Goal: Task Accomplishment & Management: Manage account settings

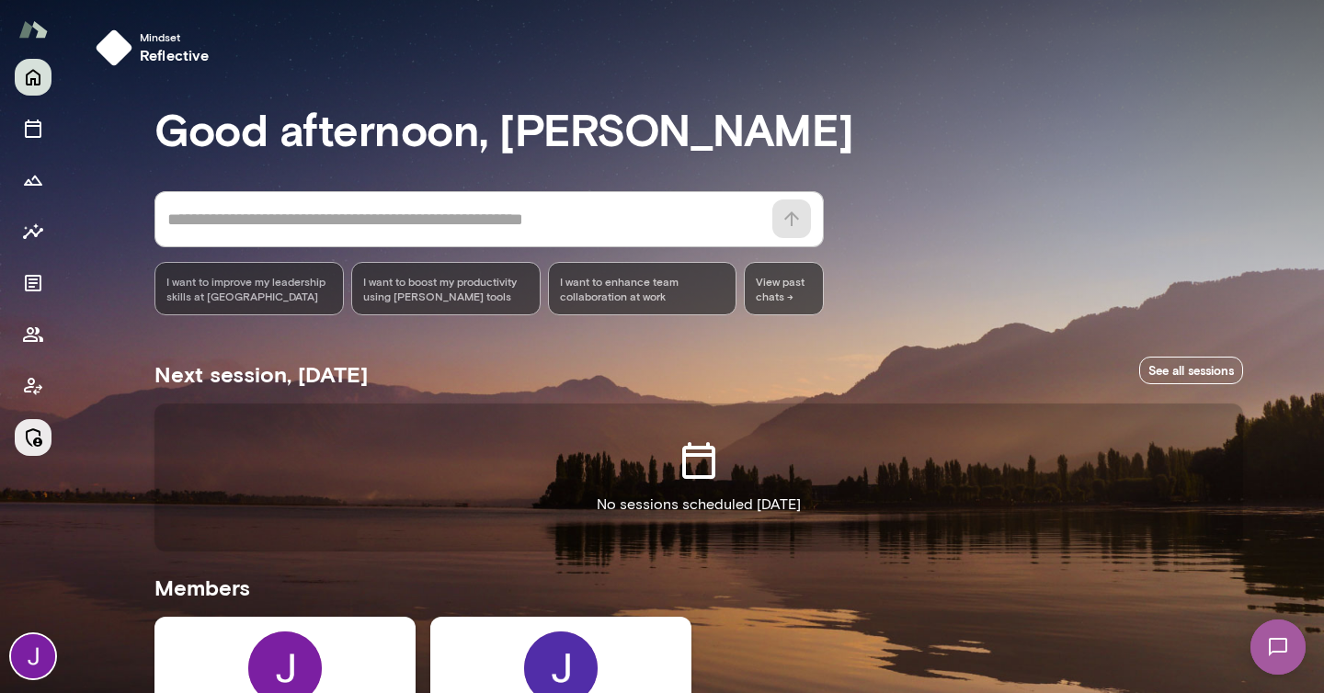
click at [39, 443] on icon "Manage" at bounding box center [33, 438] width 22 height 22
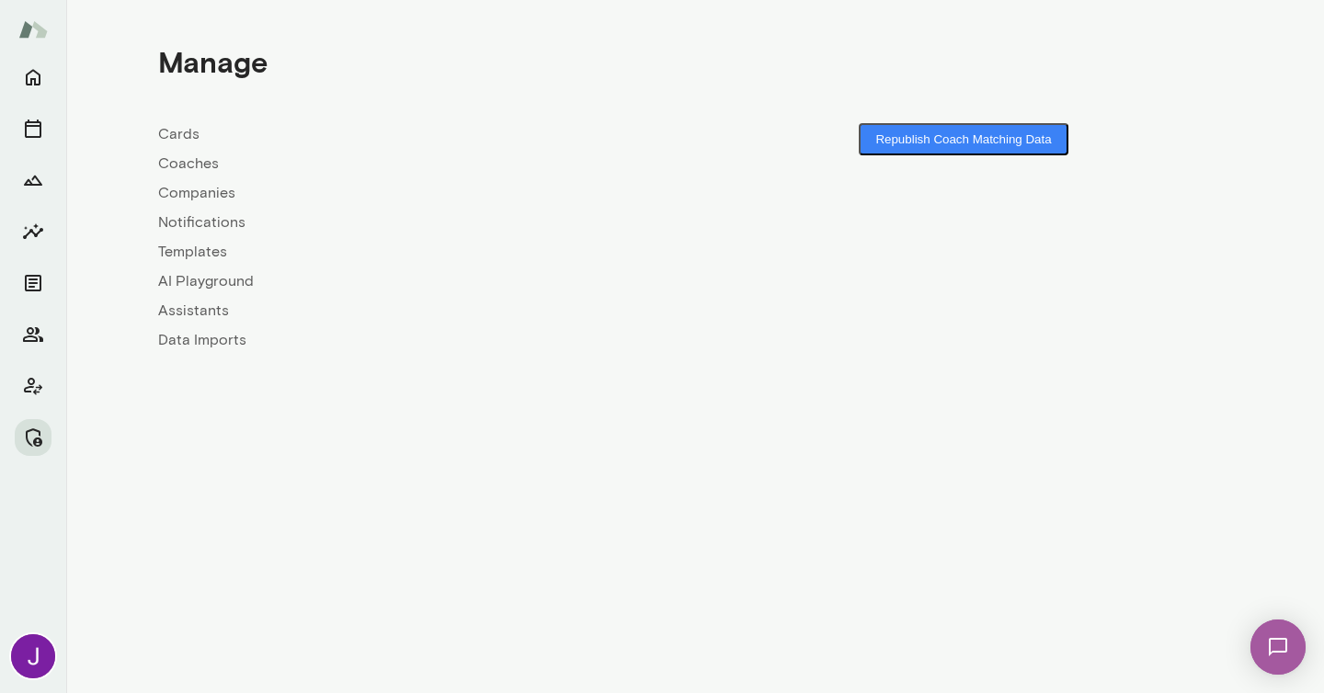
click at [190, 164] on link "Coaches" at bounding box center [426, 164] width 537 height 22
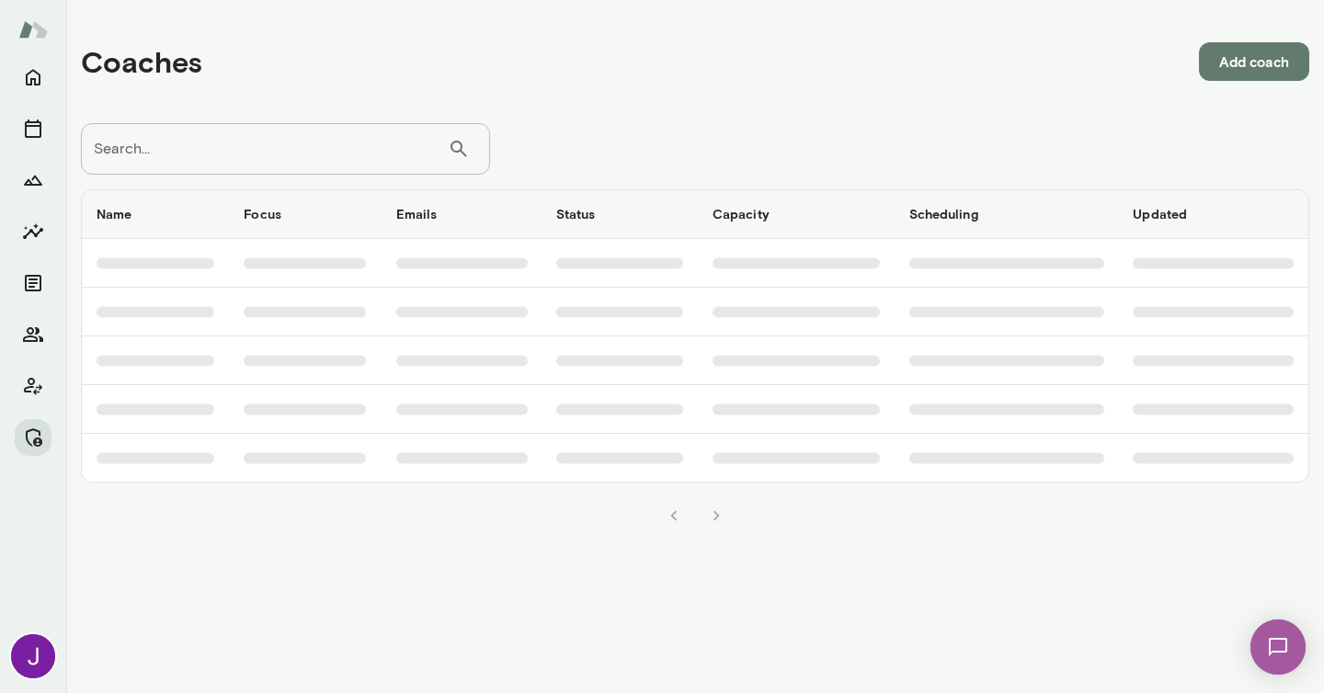
click at [191, 159] on input "Search..." at bounding box center [264, 148] width 367 height 51
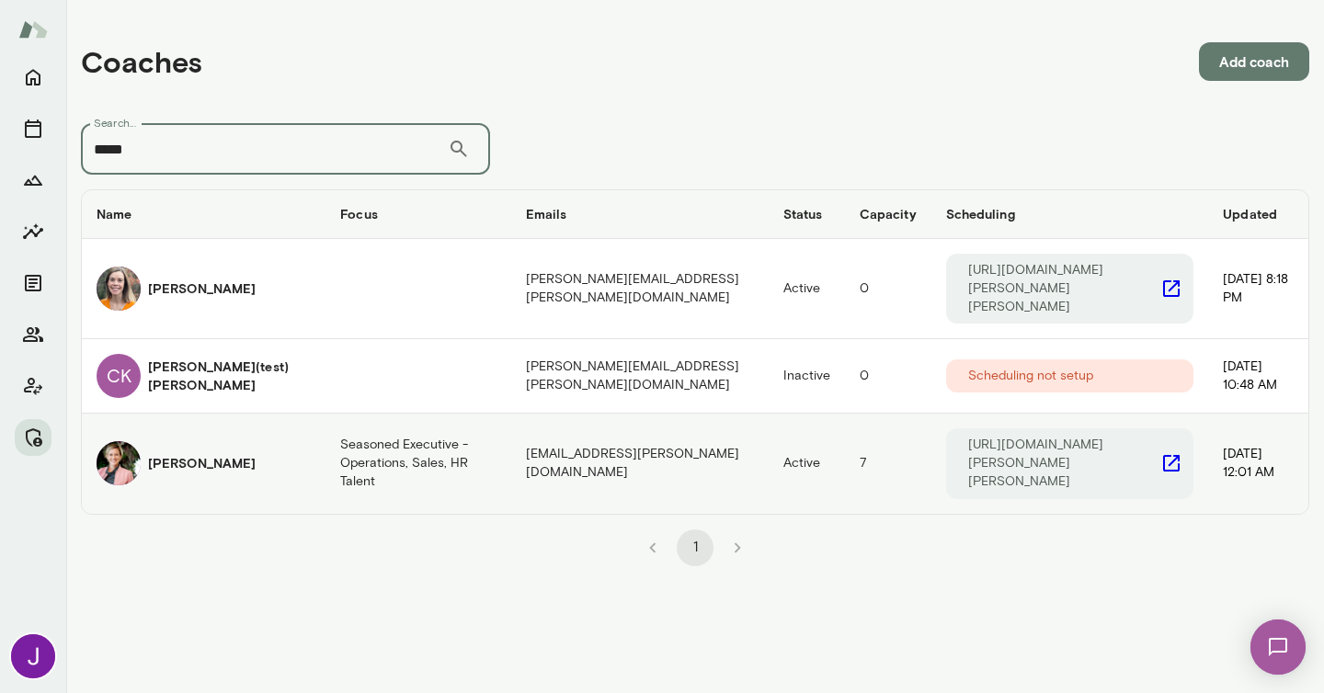
type input "*****"
click at [1160, 452] on icon "coaches table" at bounding box center [1171, 463] width 22 height 22
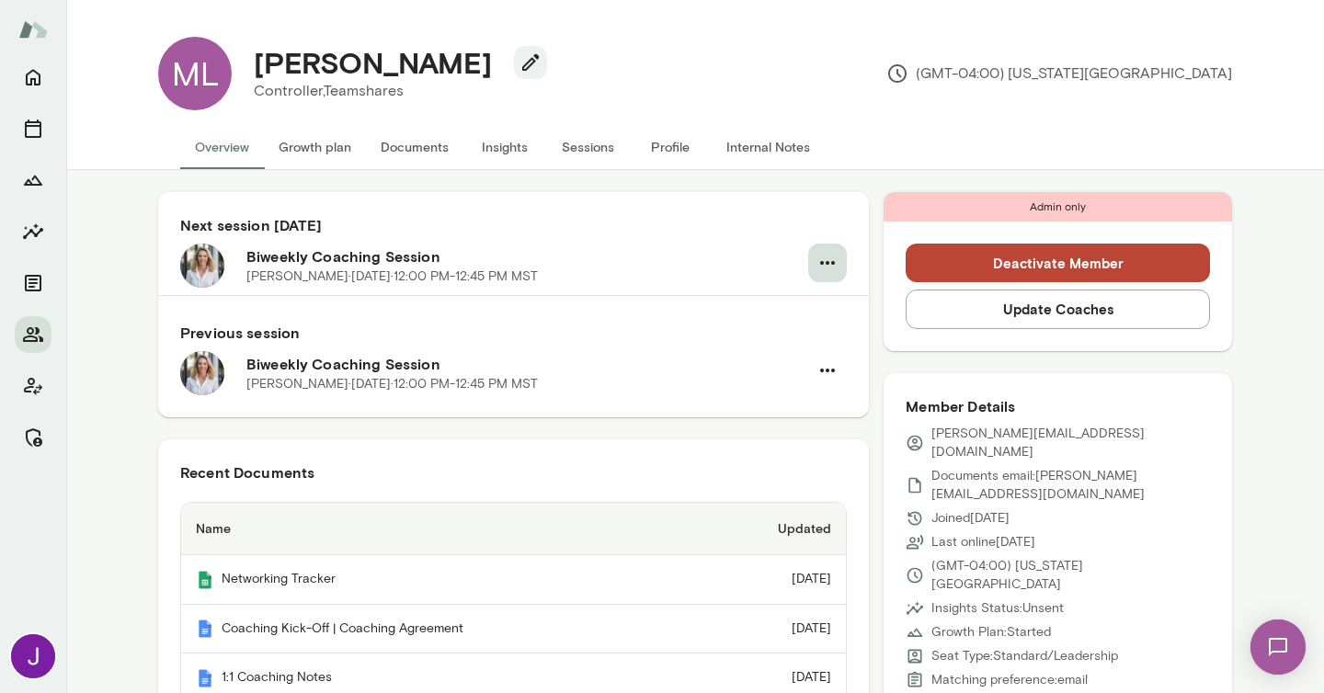
click at [821, 265] on icon "button" at bounding box center [827, 263] width 22 height 22
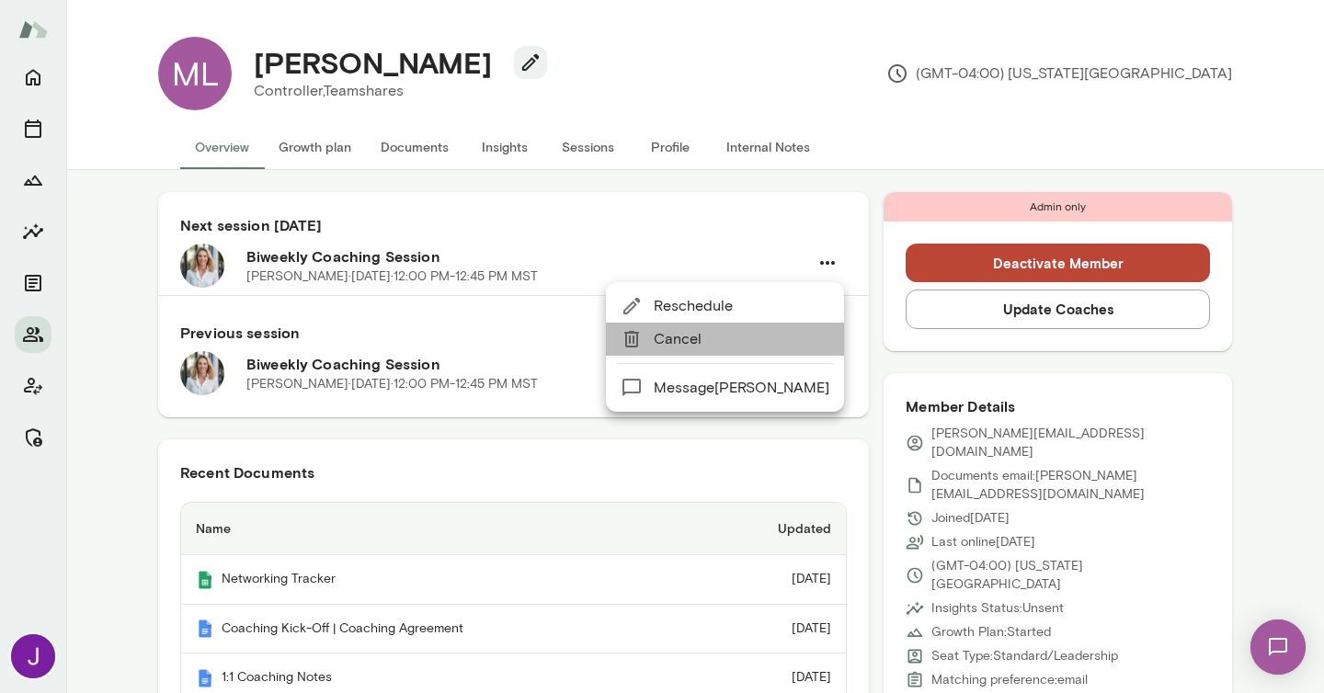
click at [769, 347] on span "Cancel" at bounding box center [742, 339] width 176 height 22
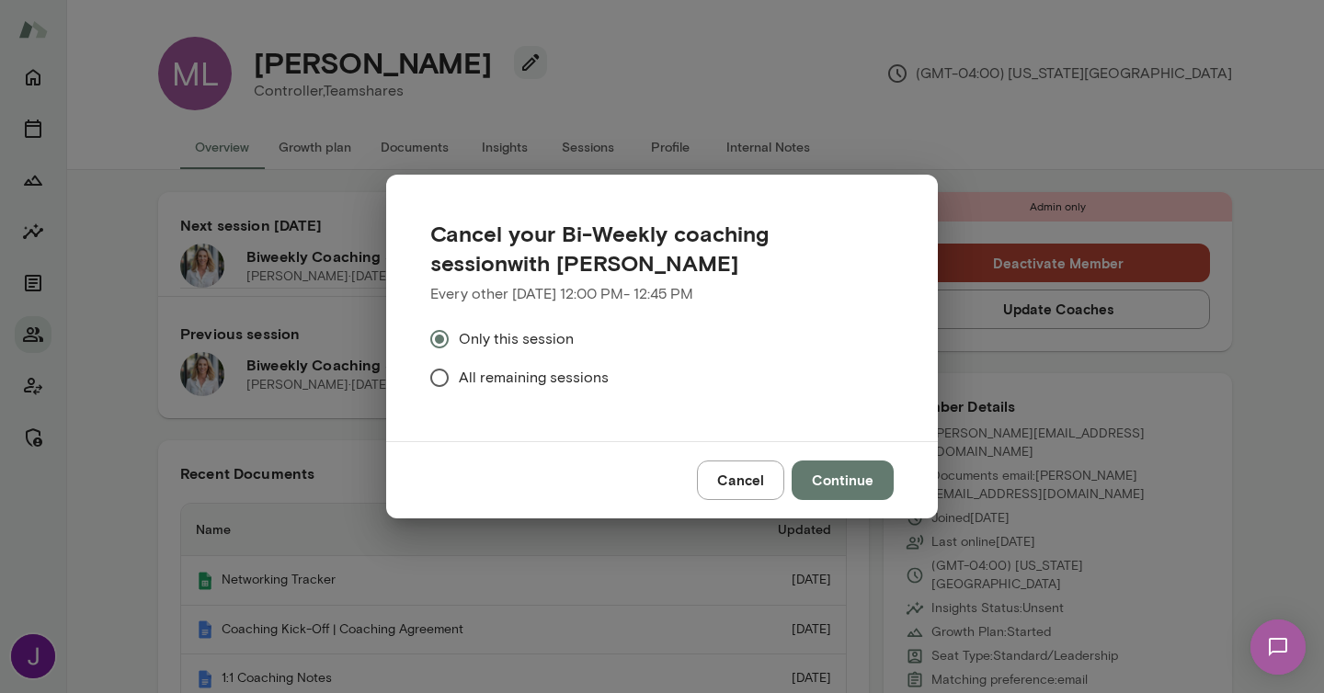
click at [586, 379] on span "All remaining sessions" at bounding box center [534, 378] width 150 height 22
click at [893, 483] on button "Continue" at bounding box center [842, 480] width 102 height 39
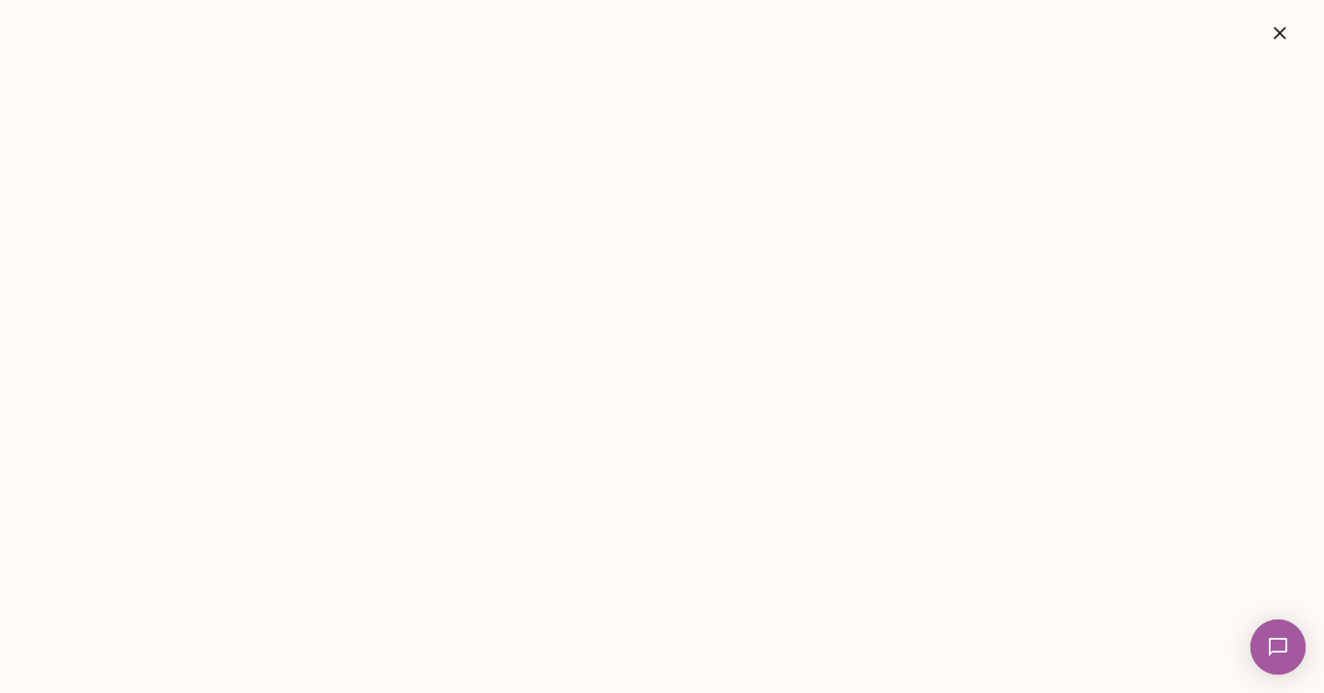
click at [1280, 34] on icon "button" at bounding box center [1279, 33] width 12 height 12
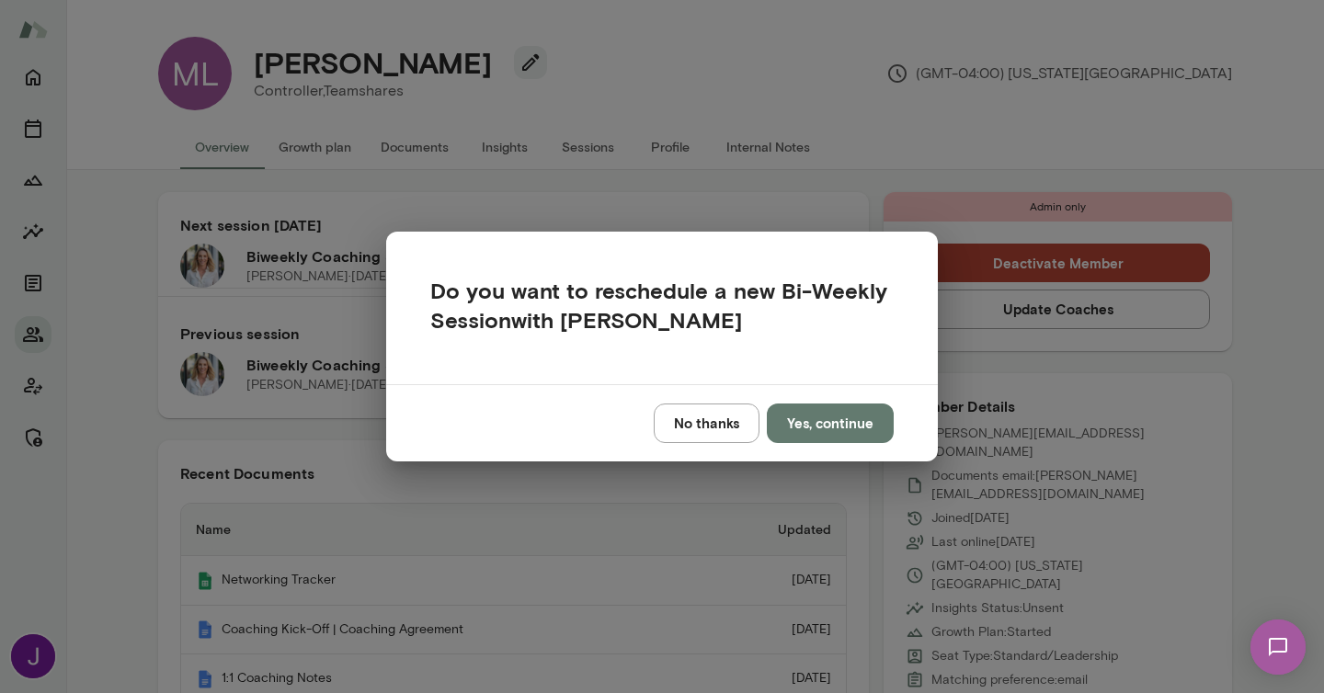
click at [729, 431] on button "No thanks" at bounding box center [707, 423] width 106 height 39
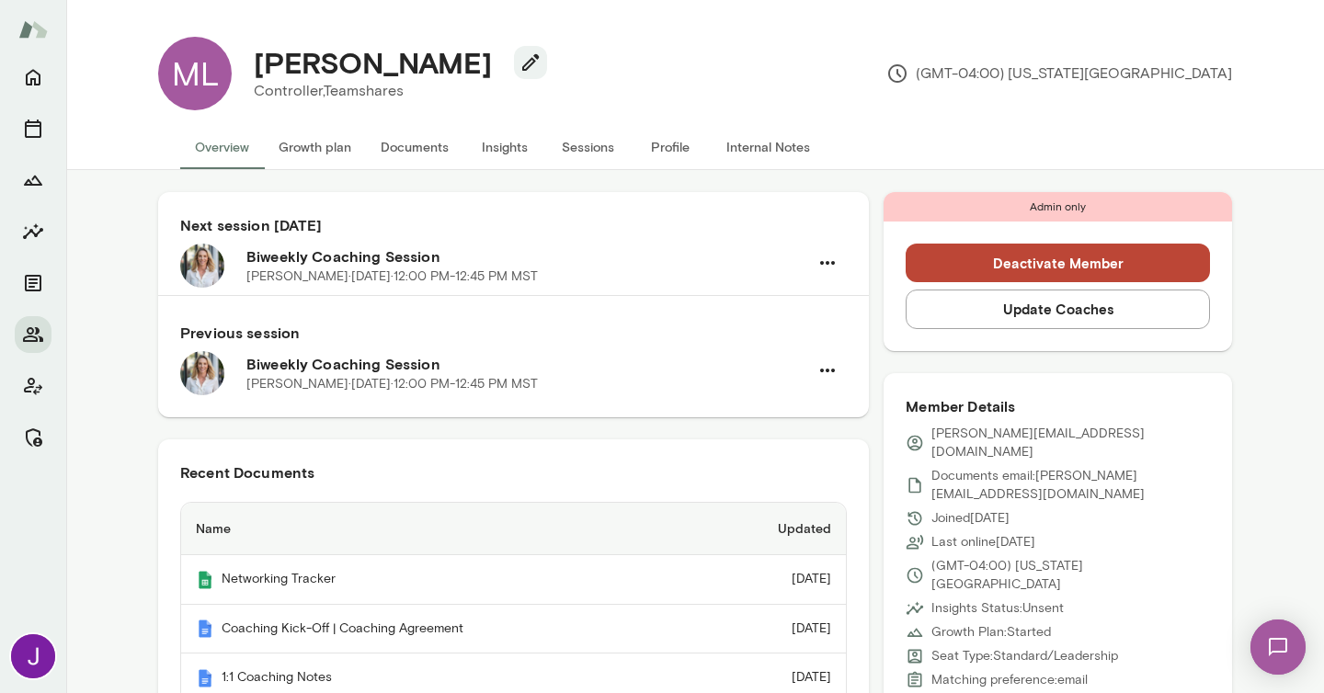
click at [1030, 282] on button "Deactivate Member" at bounding box center [1057, 263] width 304 height 39
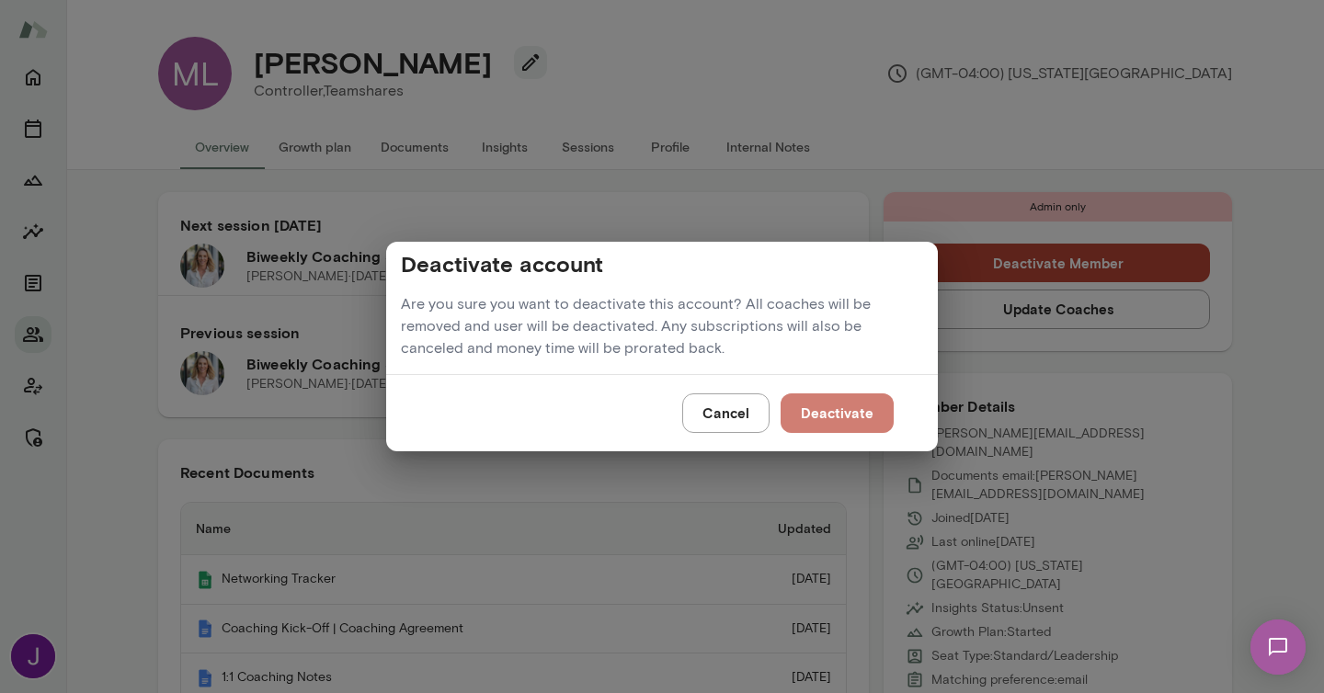
click at [848, 428] on button "Deactivate" at bounding box center [836, 412] width 113 height 39
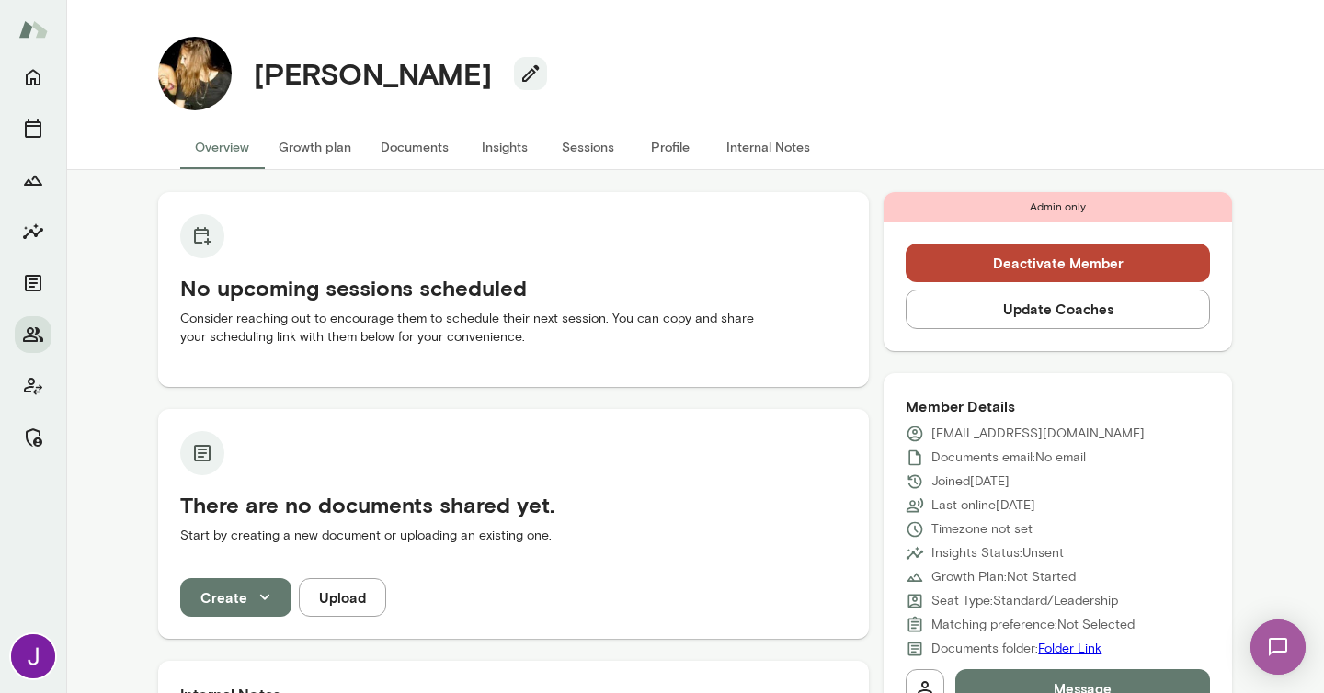
click at [582, 142] on button "Sessions" at bounding box center [587, 147] width 83 height 44
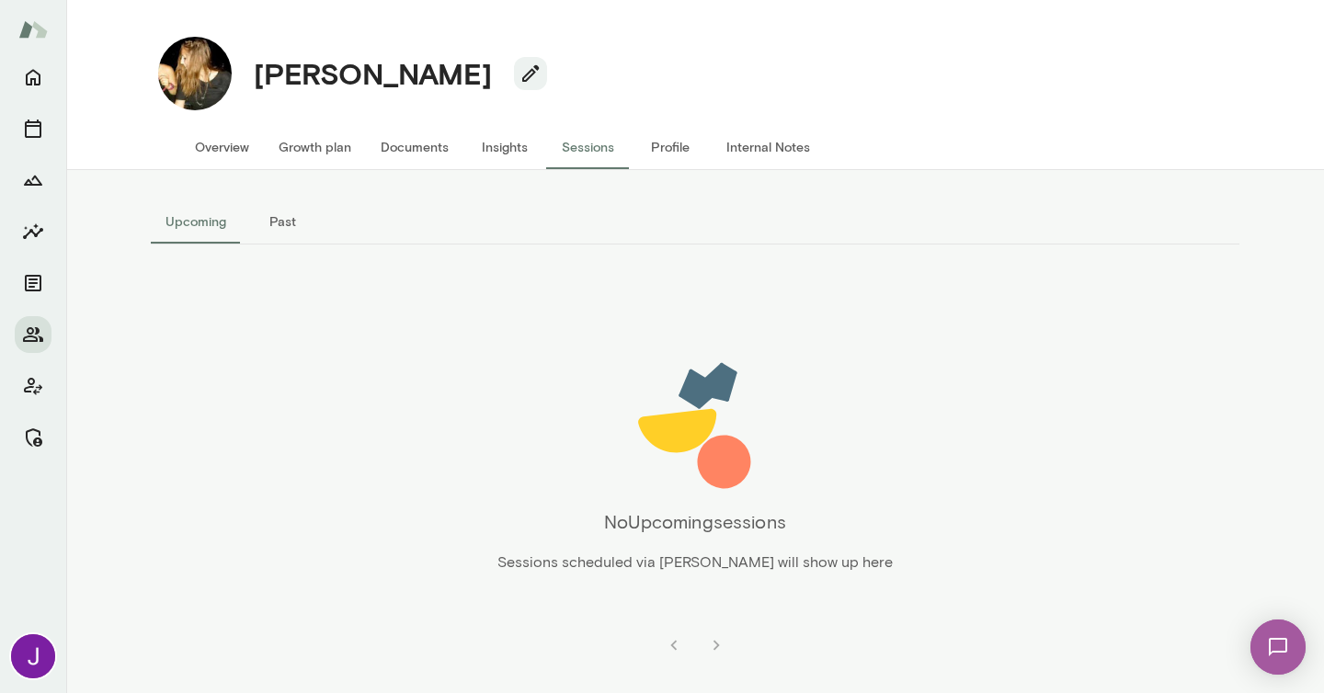
click at [282, 219] on button "Past" at bounding box center [282, 221] width 83 height 44
click at [29, 338] on icon "Members" at bounding box center [33, 335] width 22 height 22
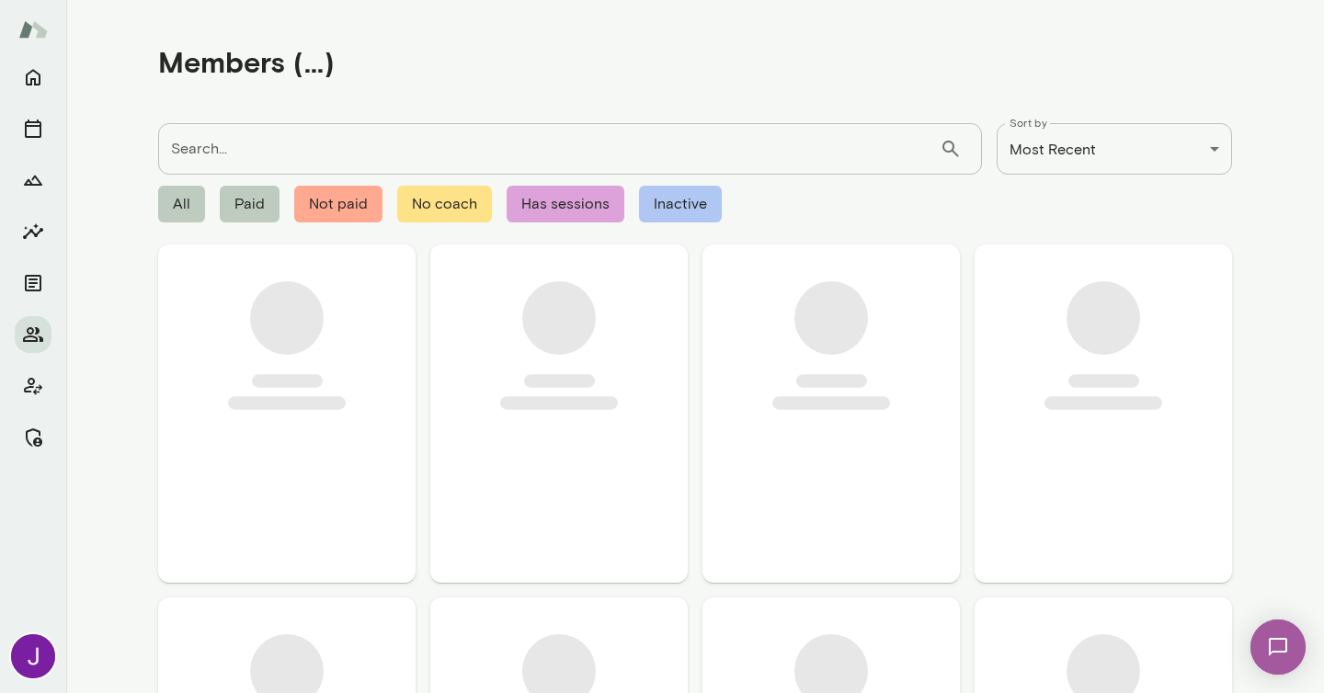
click at [300, 126] on input "Search..." at bounding box center [548, 148] width 781 height 51
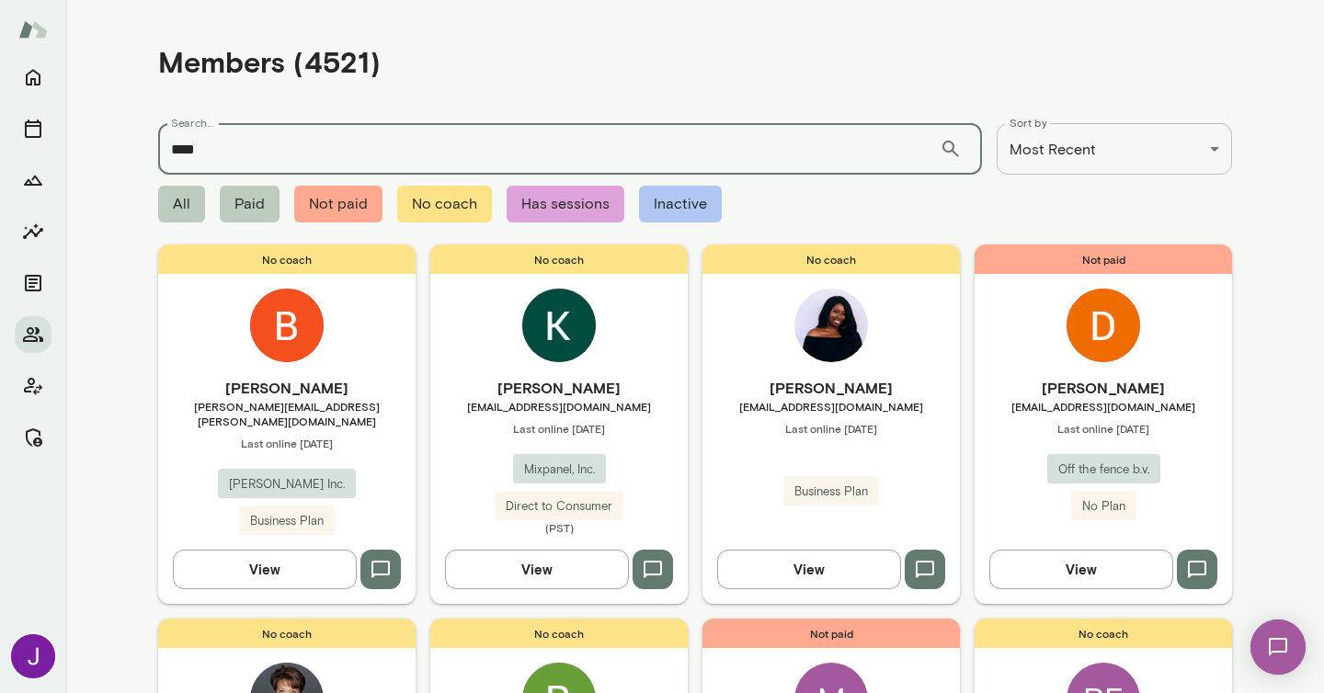
type input "****"
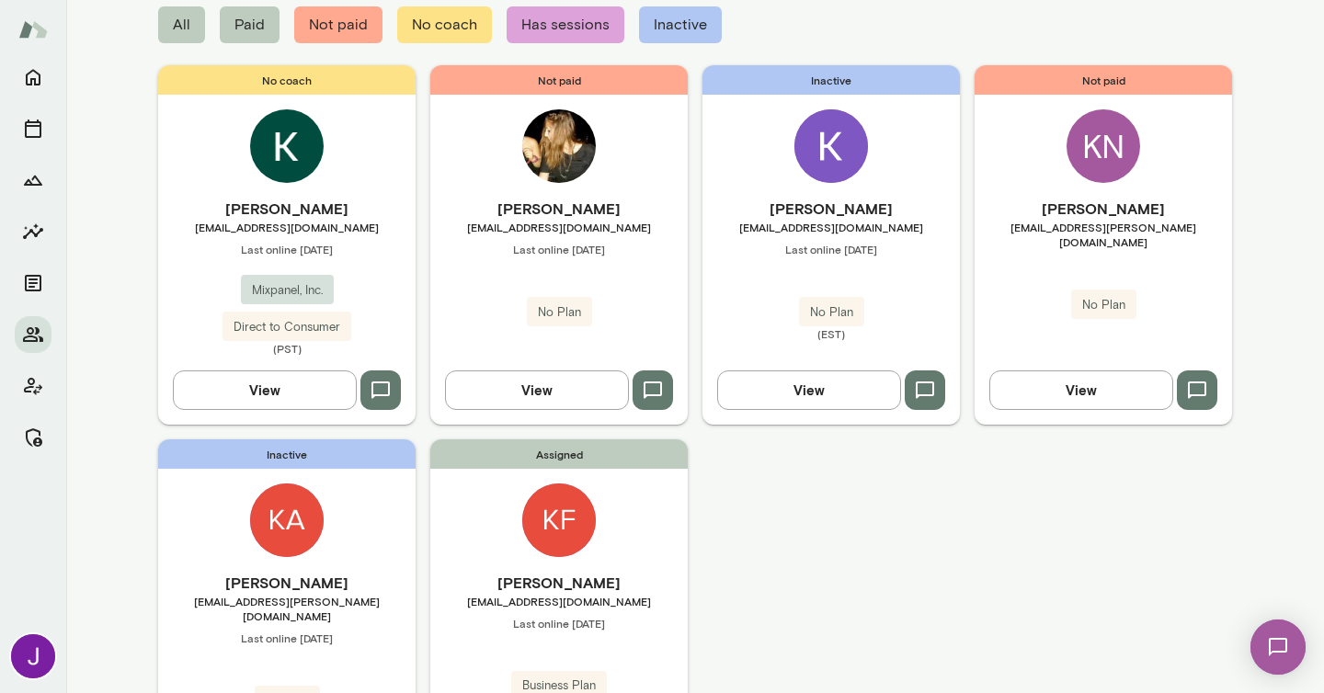
scroll to position [182, 0]
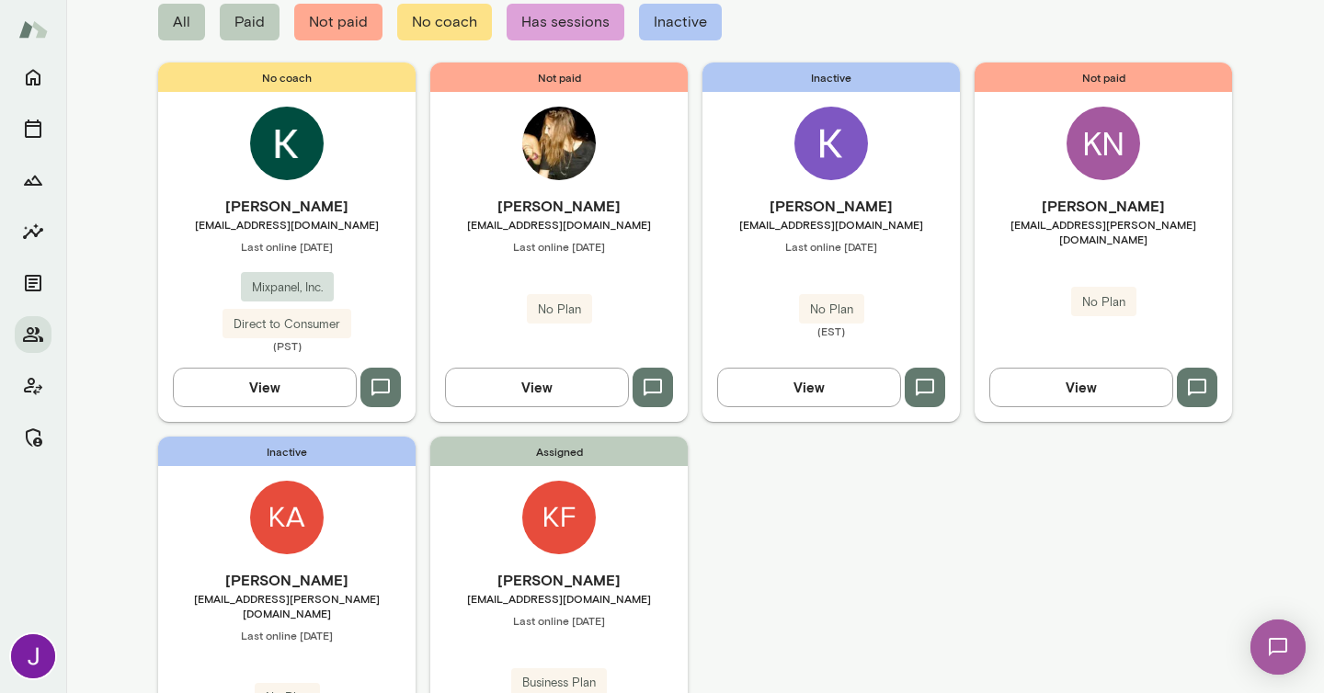
click at [575, 607] on div "[PERSON_NAME] [EMAIL_ADDRESS][DOMAIN_NAME] Last online [DATE] Business Plan (PS…" at bounding box center [558, 640] width 257 height 143
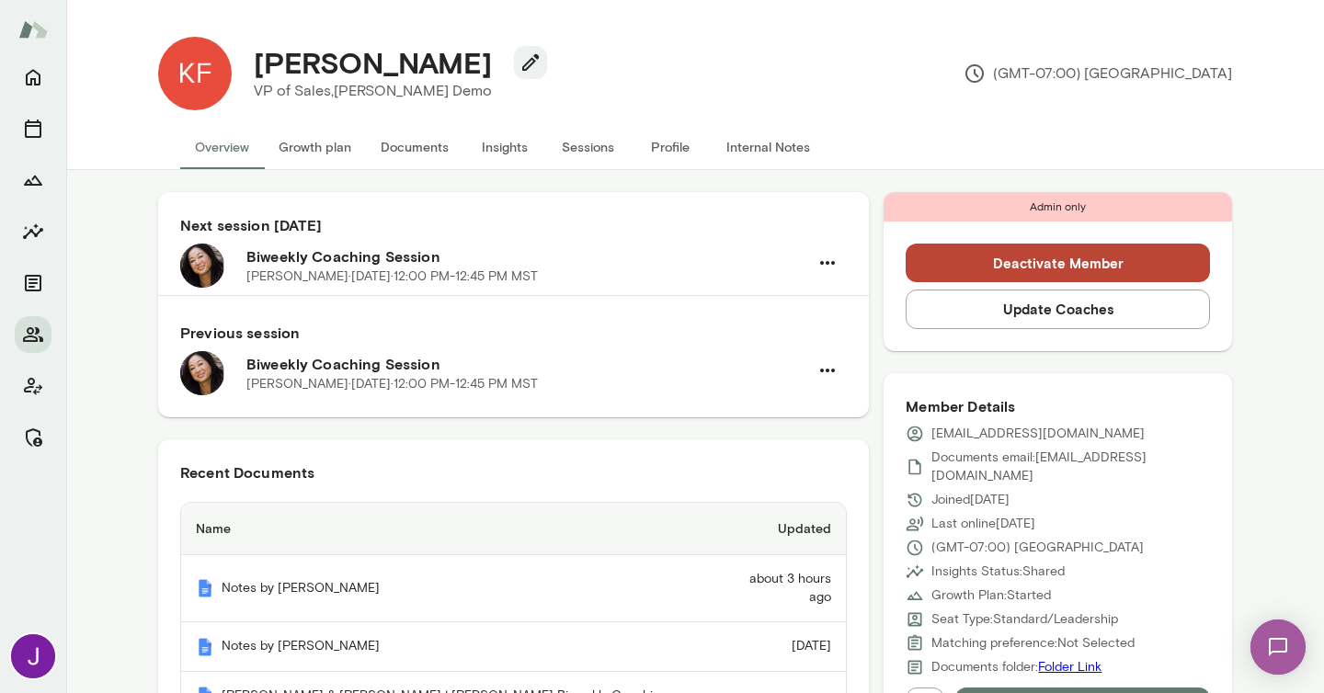
click at [579, 138] on button "Sessions" at bounding box center [587, 147] width 83 height 44
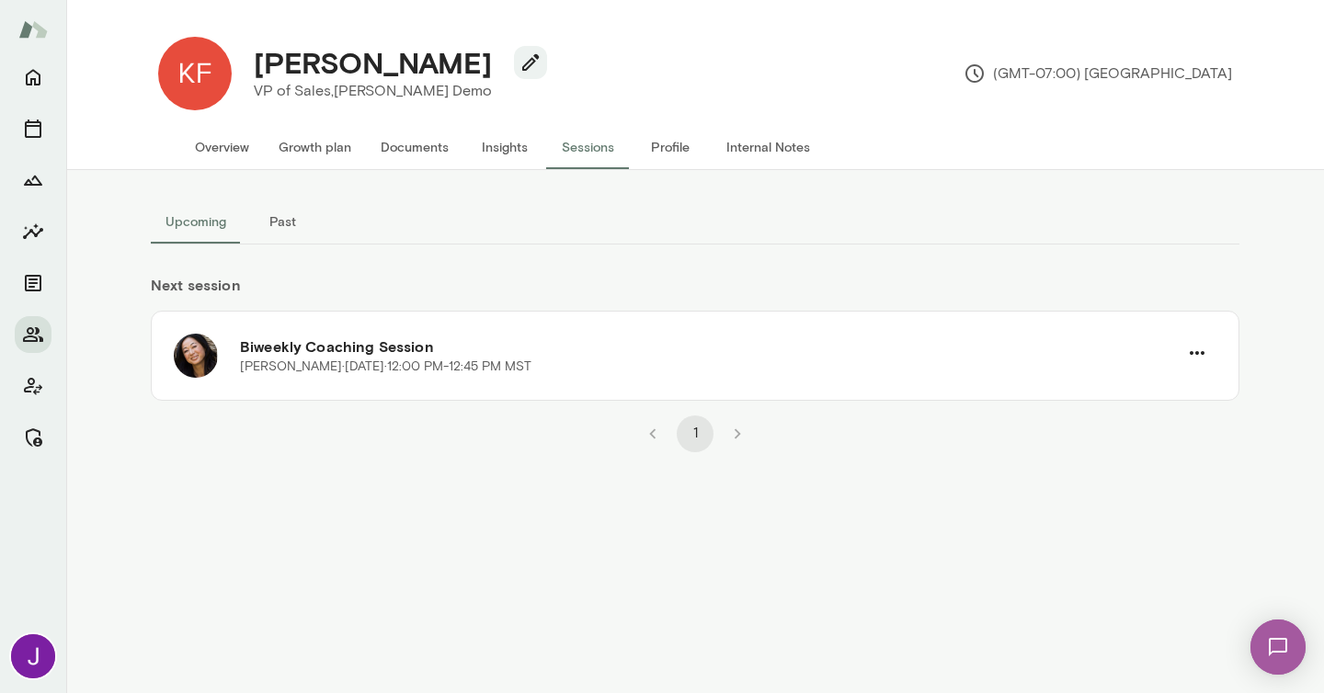
click at [273, 218] on button "Past" at bounding box center [282, 221] width 83 height 44
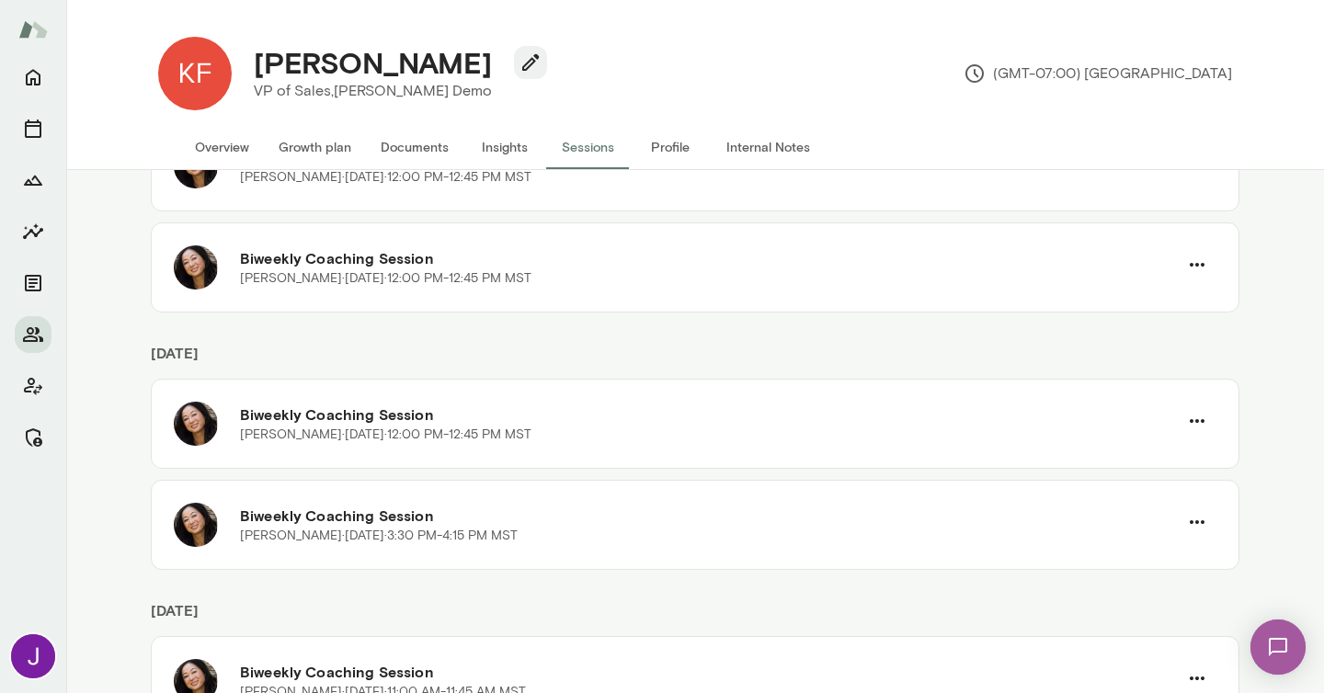
scroll to position [452, 0]
